Goal: Task Accomplishment & Management: Use online tool/utility

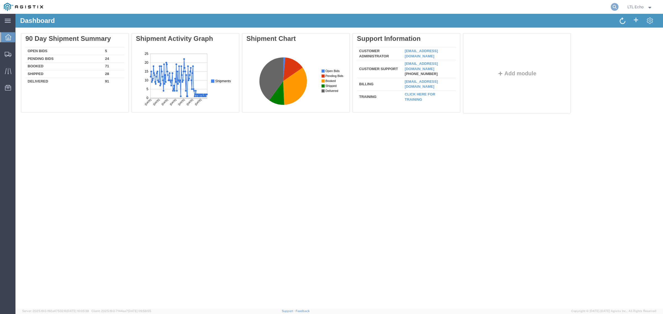
click at [614, 7] on icon at bounding box center [615, 7] width 8 height 8
drag, startPoint x: 604, startPoint y: 5, endPoint x: 600, endPoint y: 5, distance: 3.6
click at [603, 5] on input "search" at bounding box center [527, 6] width 168 height 13
paste input "56821458"
type input "56821458"
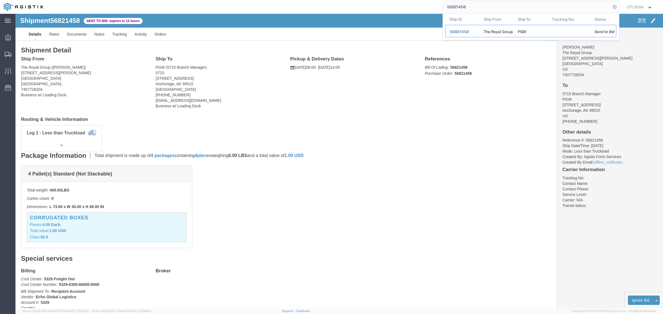
click at [454, 33] on span "56821458" at bounding box center [459, 32] width 19 height 4
click at [472, 6] on input "56821458" at bounding box center [527, 6] width 168 height 13
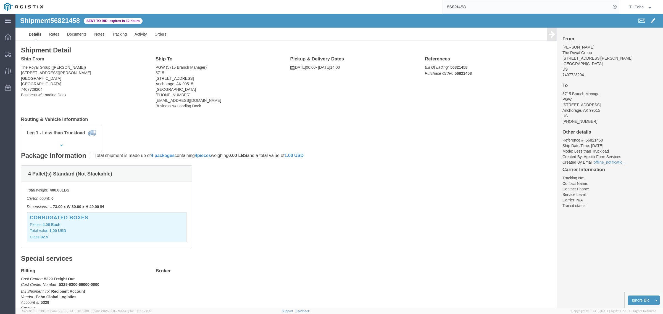
click div "4 Pallet(s) Standard (Not Stackable) Total weight: 400.00 LBS Carton count: 0 D…"
click b "56821458"
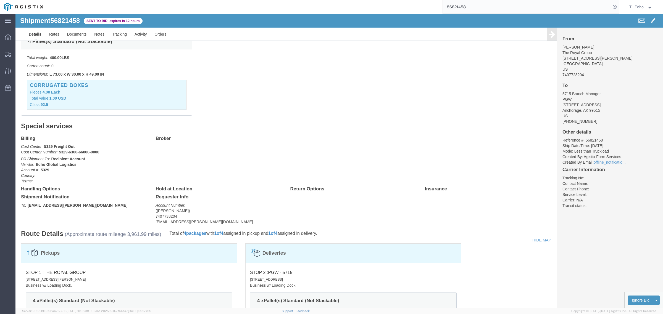
scroll to position [138, 0]
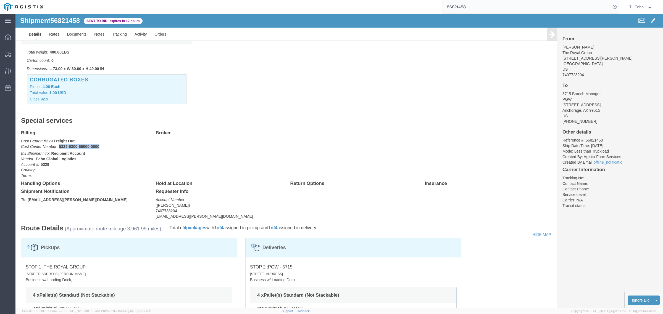
drag, startPoint x: 94, startPoint y: 132, endPoint x: 43, endPoint y: 134, distance: 50.9
click p "Cost Center: 5329 Freight Out Cost Center Number: 5329-6300-66000-0000"
copy b "5329-6300-66000-0000"
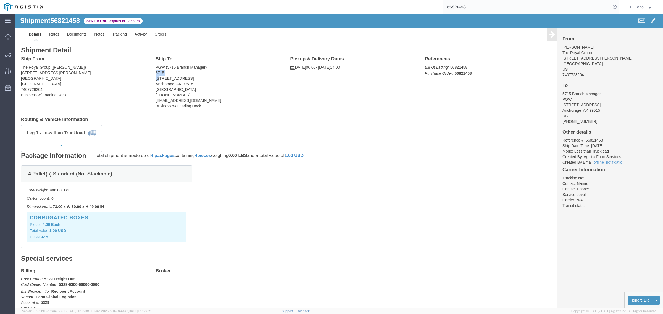
drag, startPoint x: 171, startPoint y: 62, endPoint x: 144, endPoint y: 65, distance: 27.4
click address "PGW (5715 Branch Manager) 5715 [STREET_ADDRESS] [PHONE_NUMBER] [EMAIL_ADDRESS][…"
drag, startPoint x: 161, startPoint y: 64, endPoint x: 140, endPoint y: 66, distance: 21.1
click address "PGW (5715 Branch Manager) 5715 [STREET_ADDRESS] [PHONE_NUMBER] [EMAIL_ADDRESS][…"
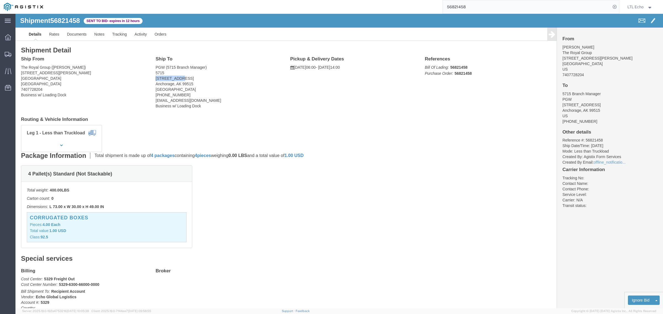
copy address "[STREET_ADDRESS]"
drag, startPoint x: 202, startPoint y: 86, endPoint x: 172, endPoint y: 77, distance: 31.2
click address "PGW (5715 Branch Manager) 5715 [STREET_ADDRESS] [PHONE_NUMBER] [EMAIL_ADDRESS][…"
drag, startPoint x: 163, startPoint y: 64, endPoint x: 138, endPoint y: 67, distance: 25.1
click div "Ship To PGW (5715 Branch Manager) [STREET_ADDRESS] [PHONE_NUMBER] [EMAIL_ADDRES…"
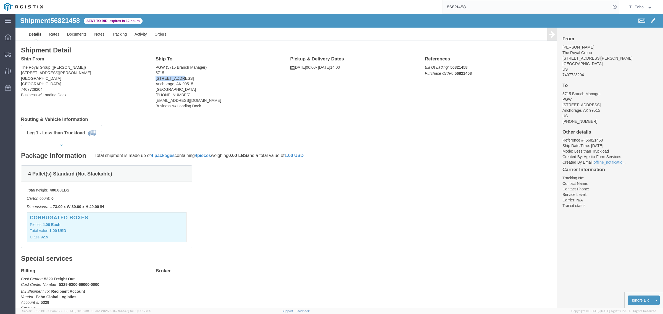
copy address "[STREET_ADDRESS]"
click address "PGW (5715 Branch Manager) 5715 [STREET_ADDRESS] [PHONE_NUMBER] [EMAIL_ADDRESS][…"
drag, startPoint x: 164, startPoint y: 62, endPoint x: 138, endPoint y: 64, distance: 25.8
click div "Ship To PGW (5715 Branch Manager) [STREET_ADDRESS] [PHONE_NUMBER] [EMAIL_ADDRES…"
click address "PGW (5715 Branch Manager) 5715 [STREET_ADDRESS] [PHONE_NUMBER] [EMAIL_ADDRESS][…"
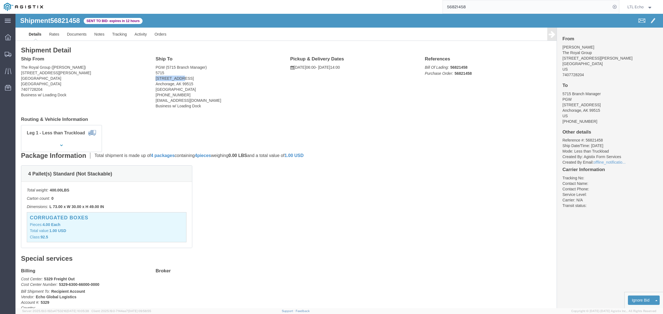
drag, startPoint x: 164, startPoint y: 65, endPoint x: 138, endPoint y: 67, distance: 26.3
click div "Ship To PGW (5715 Branch Manager) [STREET_ADDRESS] [PHONE_NUMBER] [EMAIL_ADDRES…"
copy address "[STREET_ADDRESS]"
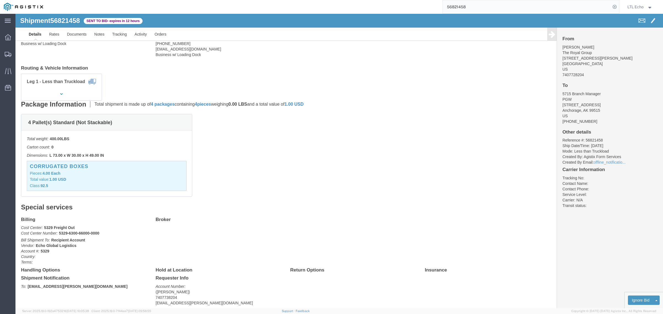
scroll to position [104, 0]
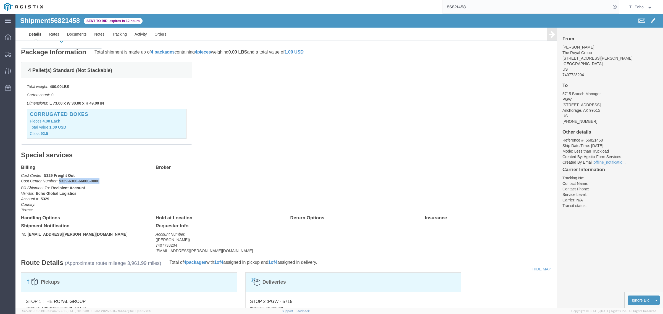
drag, startPoint x: 96, startPoint y: 169, endPoint x: 43, endPoint y: 170, distance: 53.1
click p "Cost Center: 5329 Freight Out Cost Center Number: 5329-6300-66000-0000"
copy b "5329-6300-66000-0000"
click li "Reference #: 56821458"
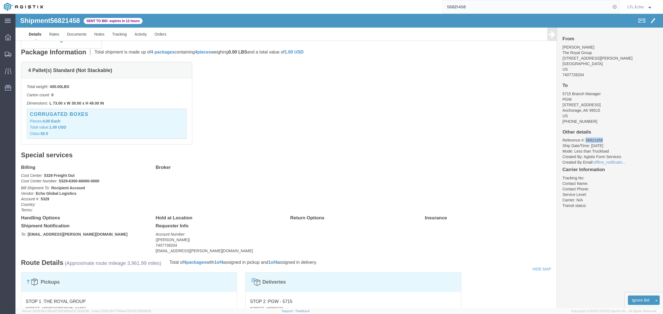
copy li "56821458"
click link "Enter / Modify Bid"
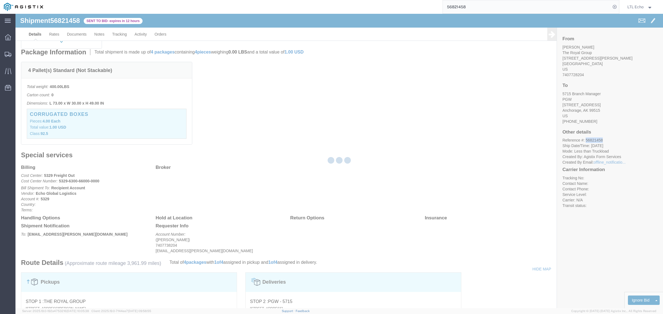
select select "4622"
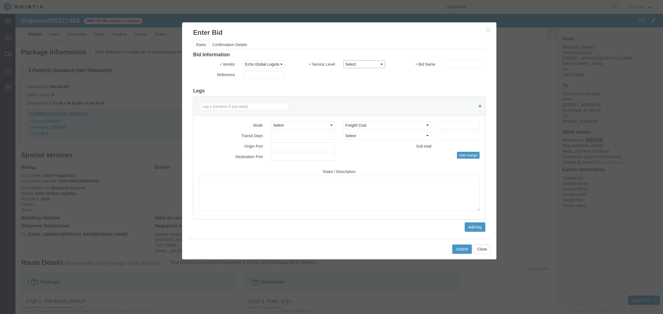
click select "Select Guaranteed Next Day LTL Standard 3-5 Day Rail TL Standard 3 - 5 Day"
select select "14328"
click select "Select Guaranteed Next Day LTL Standard 3-5 Day Rail TL Standard 3 - 5 Day"
click input "text"
type input "64307922"
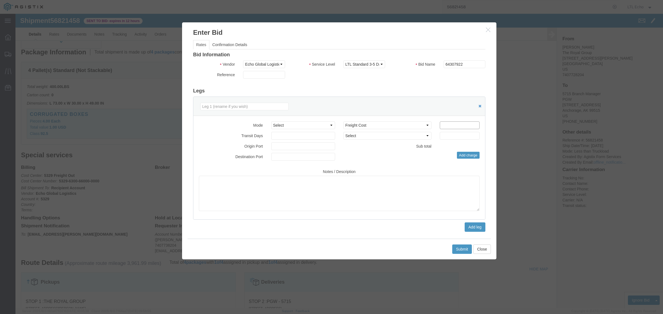
click input "number"
type input "361.35"
click button "Submit"
